Goal: Information Seeking & Learning: Find specific fact

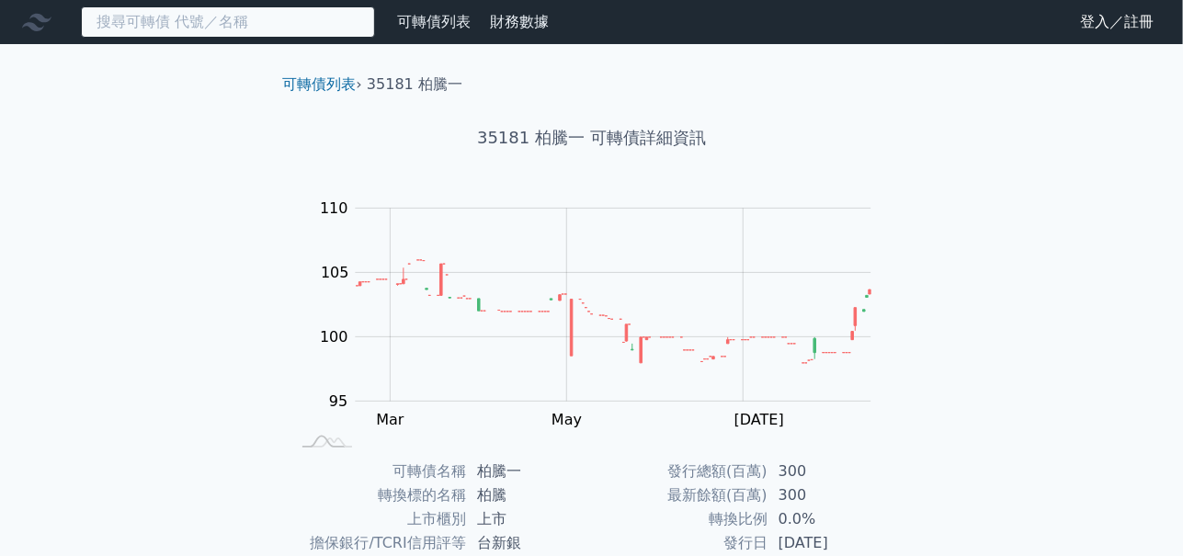
drag, startPoint x: 217, startPoint y: 18, endPoint x: 206, endPoint y: 36, distance: 20.7
click at [215, 22] on input at bounding box center [228, 21] width 294 height 31
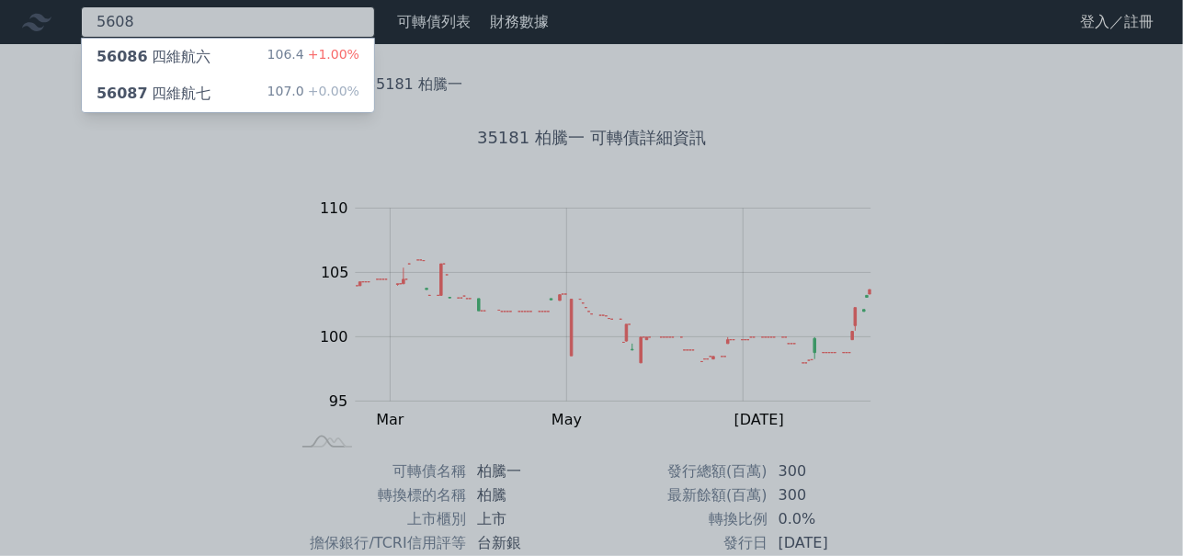
type input "5608"
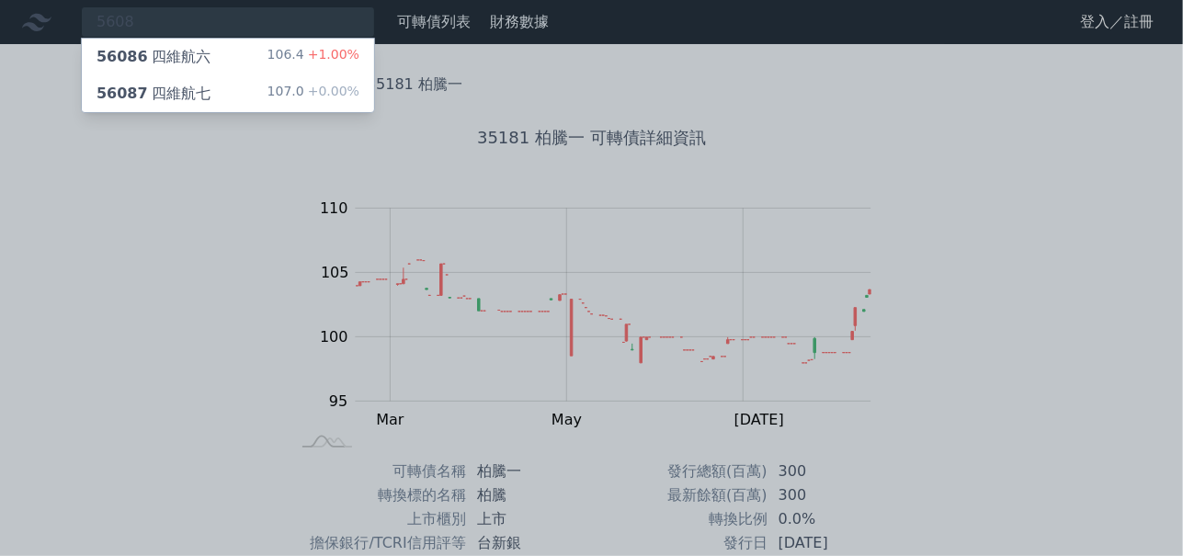
click at [173, 52] on div "56086 四維航六" at bounding box center [154, 57] width 114 height 22
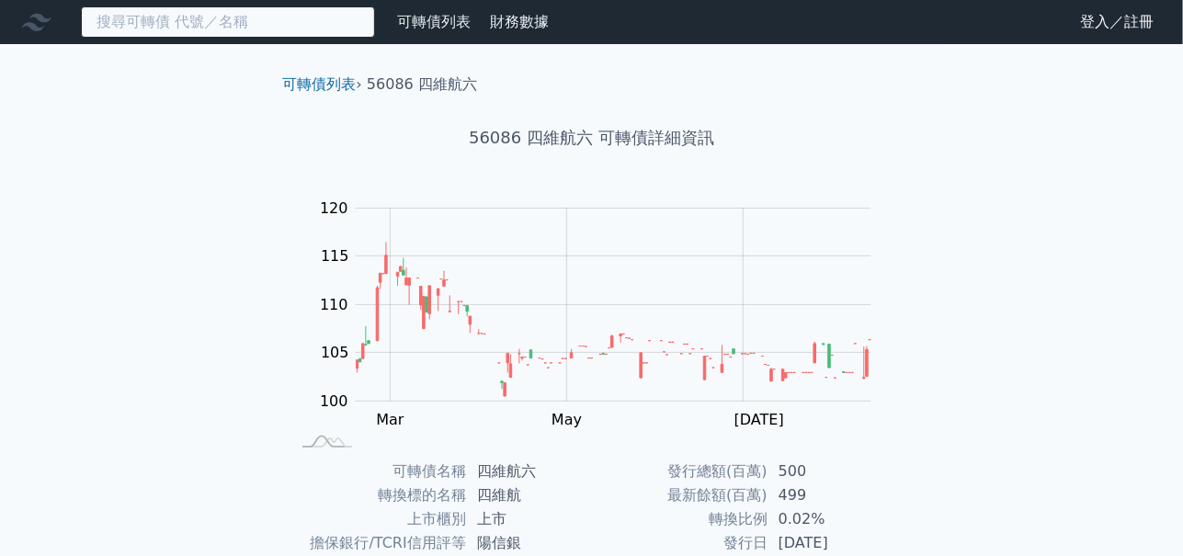
click at [289, 24] on input at bounding box center [228, 21] width 294 height 31
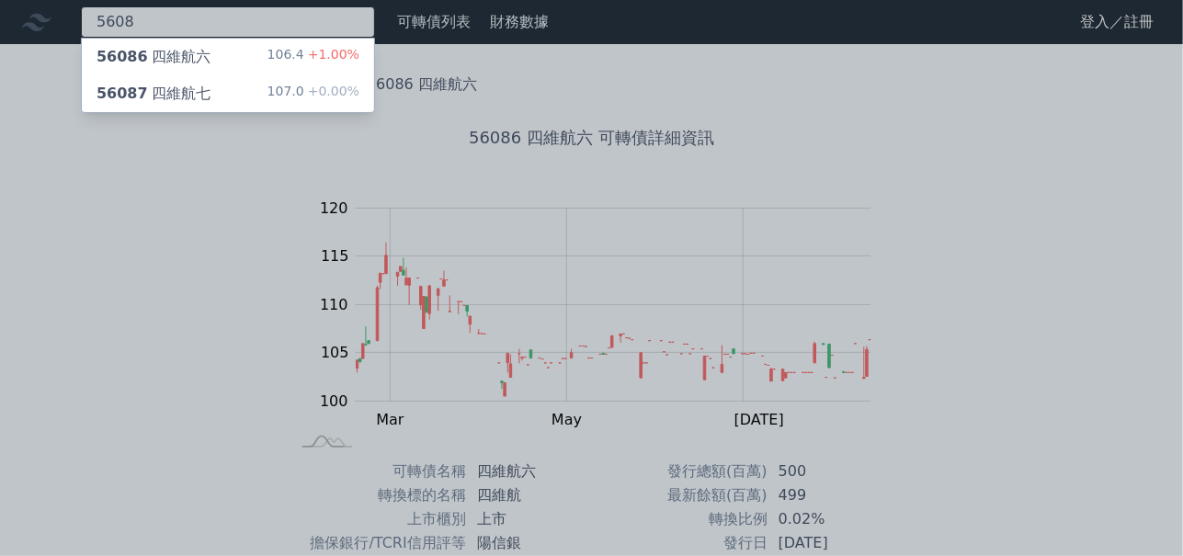
type input "5608"
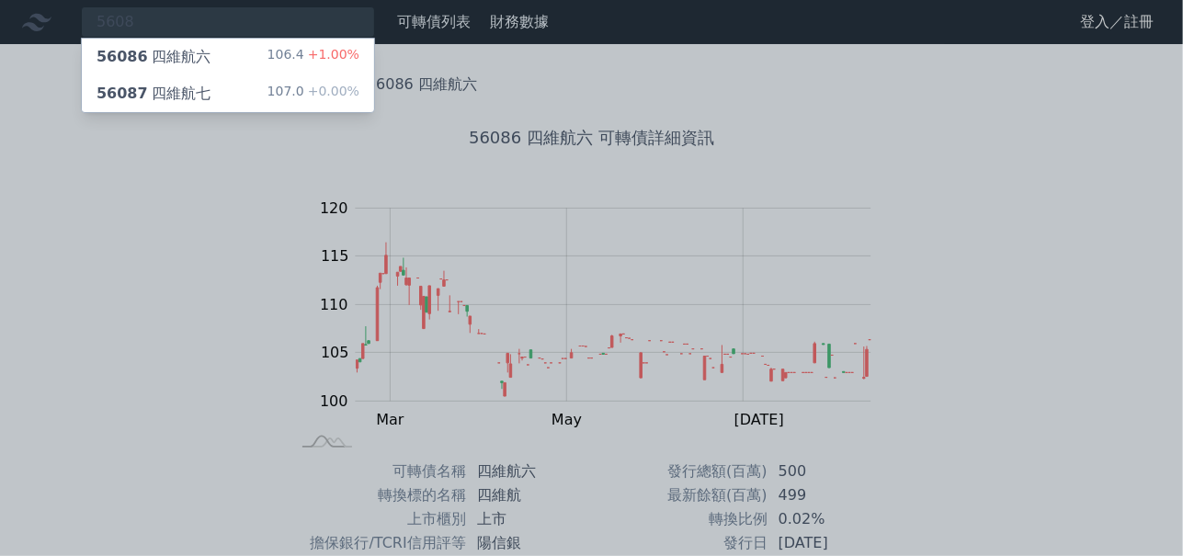
click at [178, 94] on div "56087 四維航七" at bounding box center [154, 94] width 114 height 22
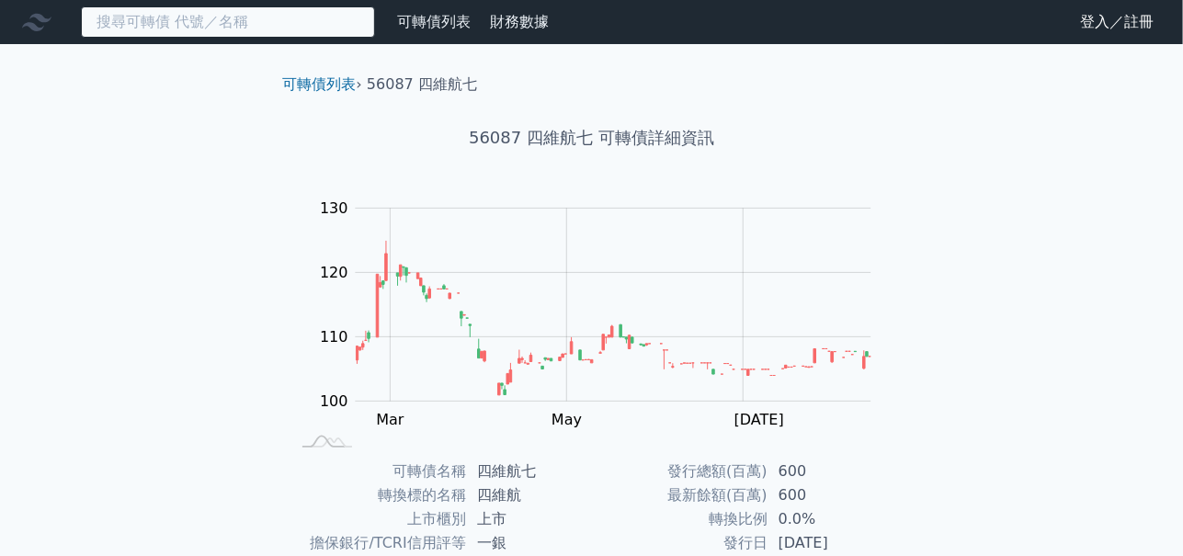
click at [246, 26] on input at bounding box center [228, 21] width 294 height 31
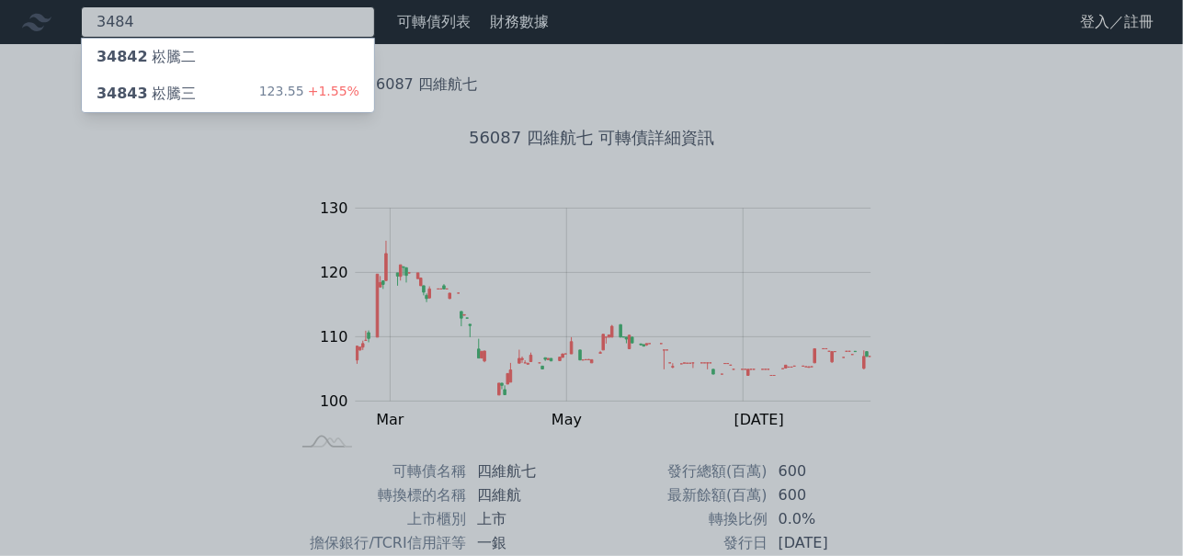
type input "3484"
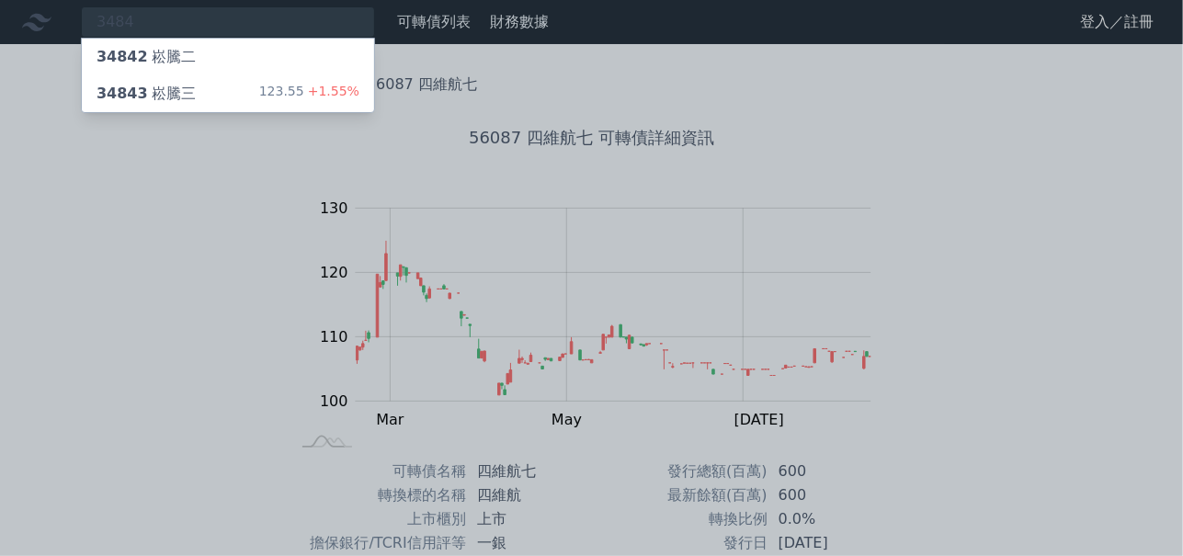
click at [166, 90] on div "34843 崧騰三" at bounding box center [146, 94] width 99 height 22
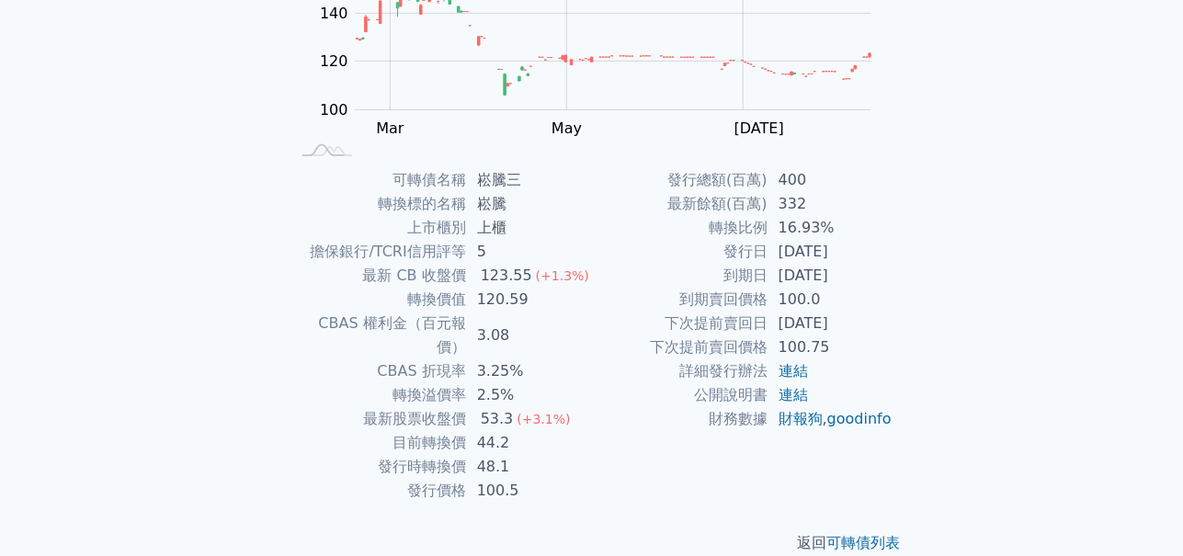
scroll to position [294, 0]
